Goal: Task Accomplishment & Management: Complete application form

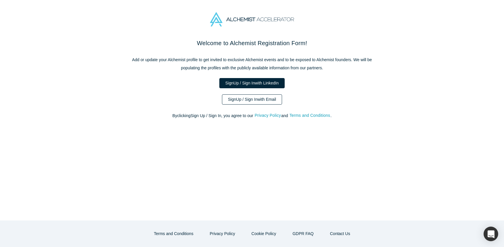
click at [248, 105] on link "Sign Up / Sign In with Email" at bounding box center [252, 99] width 60 height 10
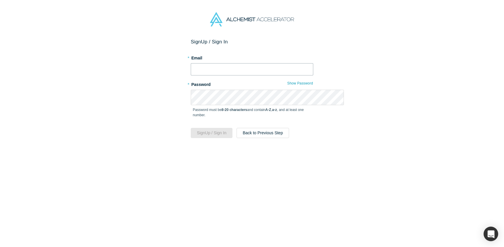
click at [246, 76] on input "text" at bounding box center [252, 69] width 122 height 12
click at [239, 76] on input "text" at bounding box center [252, 69] width 122 height 12
click at [236, 76] on input "text" at bounding box center [252, 69] width 122 height 12
click at [231, 76] on input "text" at bounding box center [252, 69] width 122 height 12
type input "[PERSON_NAME][EMAIL_ADDRESS][DOMAIN_NAME]"
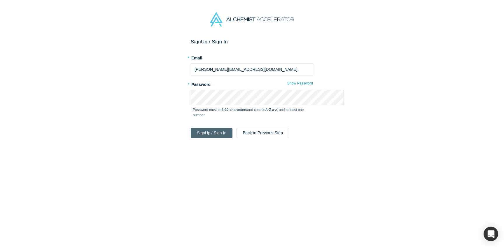
click at [192, 138] on button "Sign Up / Sign In" at bounding box center [212, 133] width 42 height 10
